Goal: Task Accomplishment & Management: Manage account settings

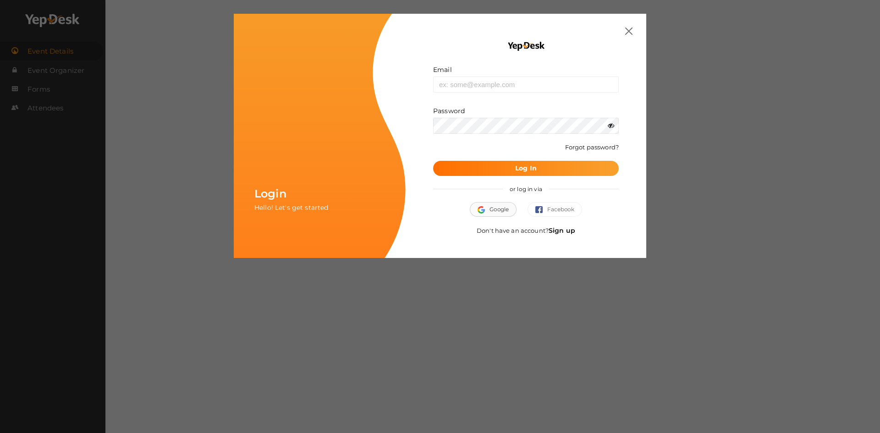
click at [495, 206] on button "Google" at bounding box center [493, 209] width 47 height 15
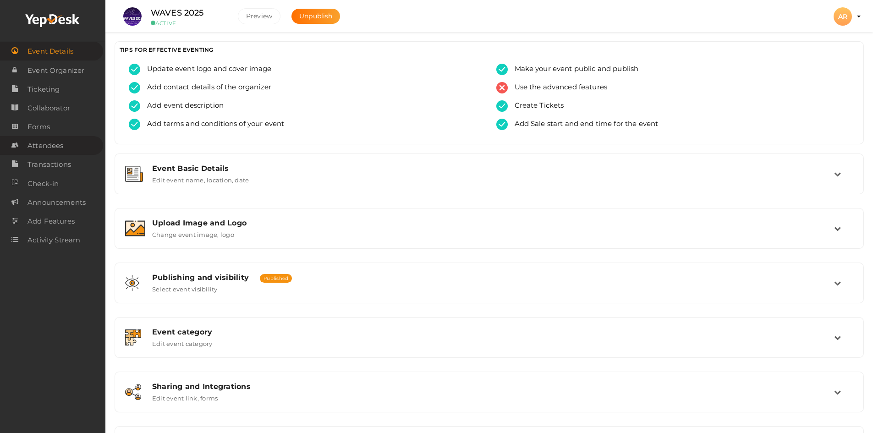
click at [51, 148] on span "Attendees" at bounding box center [46, 146] width 36 height 18
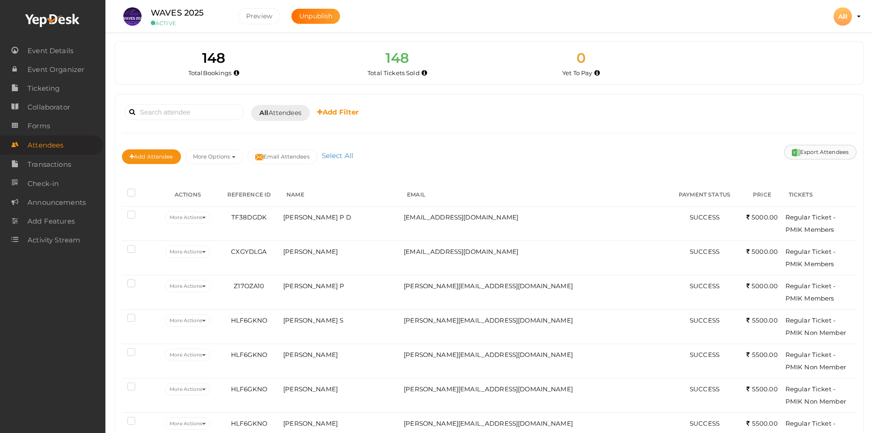
click at [807, 154] on button "Export Attendees" at bounding box center [820, 152] width 72 height 15
